Goal: Information Seeking & Learning: Find specific fact

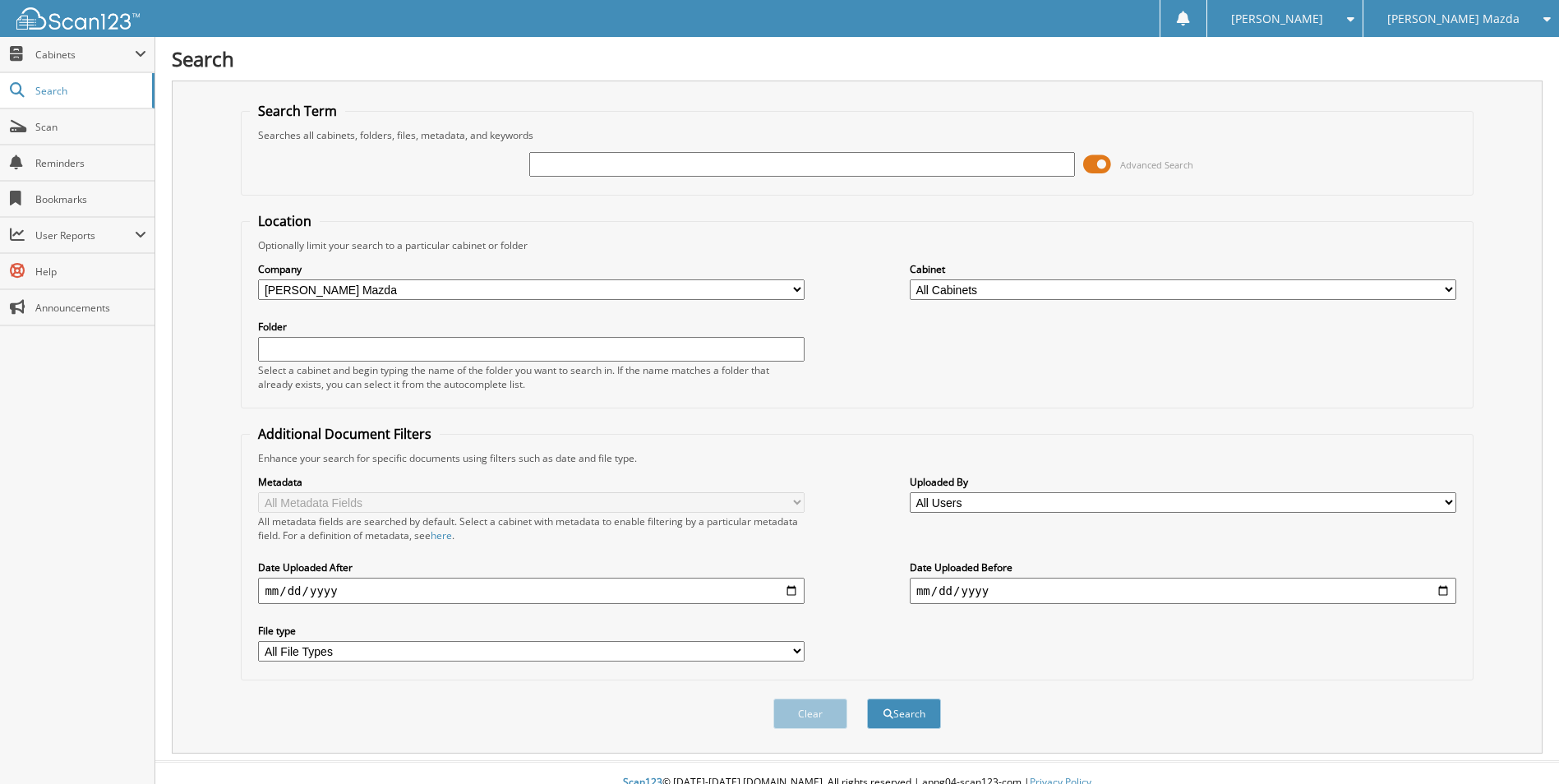
click at [1546, 20] on icon at bounding box center [1543, 19] width 16 height 12
click at [1506, 49] on link "Hyundai of [PERSON_NAME]" at bounding box center [1461, 51] width 196 height 29
type input "101894"
click at [867, 698] on button "Search" at bounding box center [904, 713] width 74 height 30
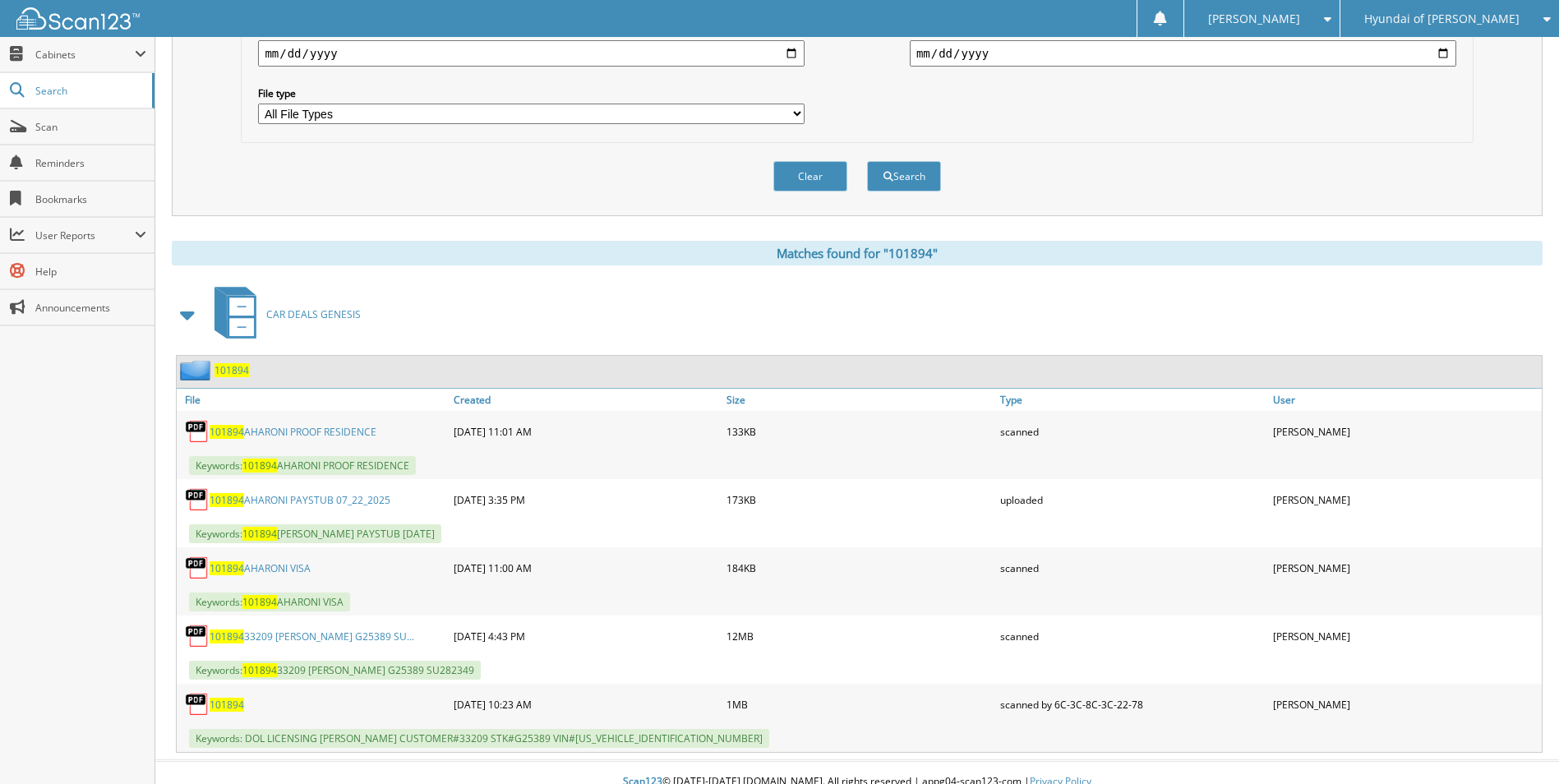
scroll to position [556, 0]
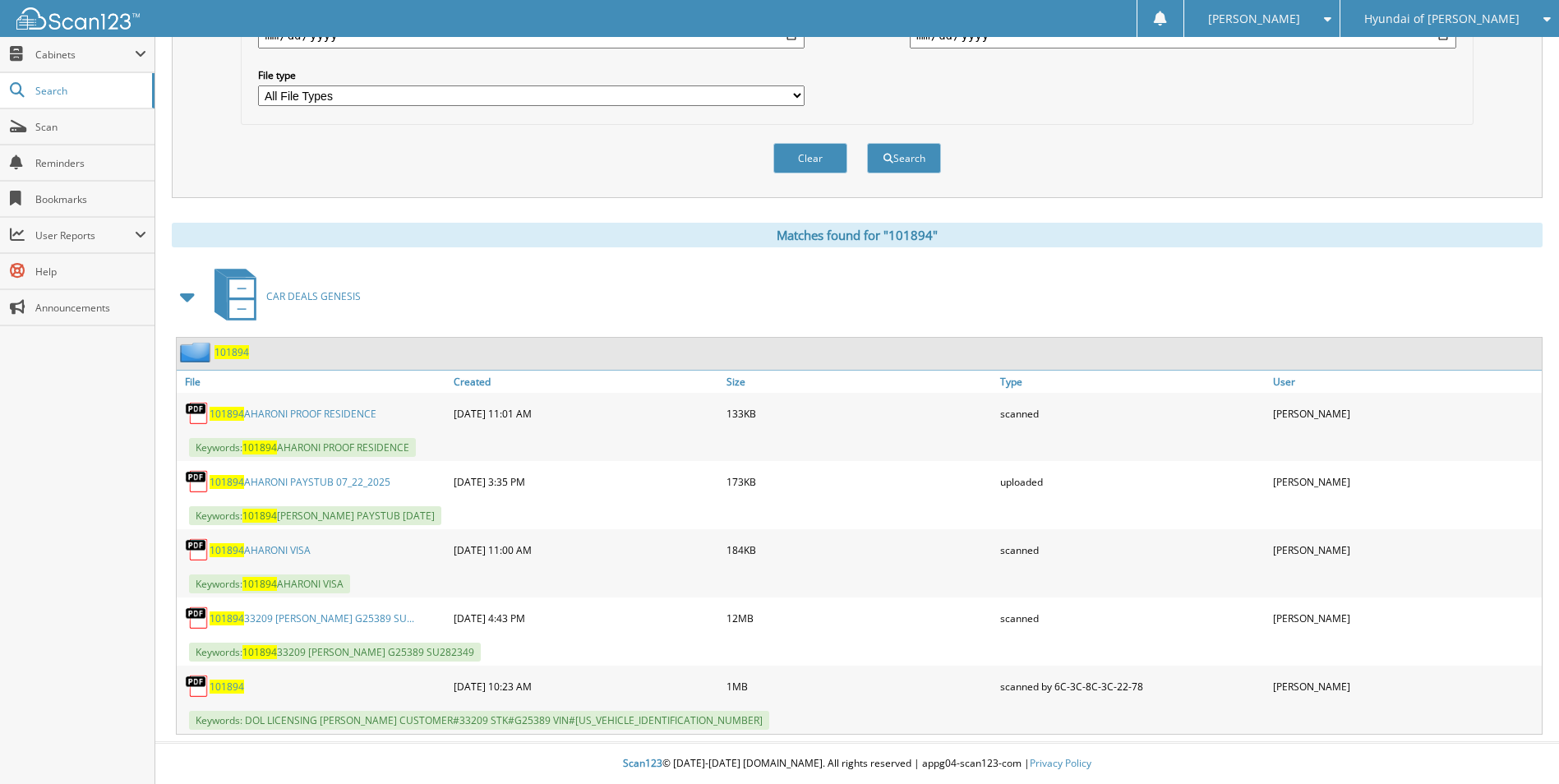
click at [237, 348] on span "101894" at bounding box center [232, 352] width 35 height 14
